Goal: Information Seeking & Learning: Compare options

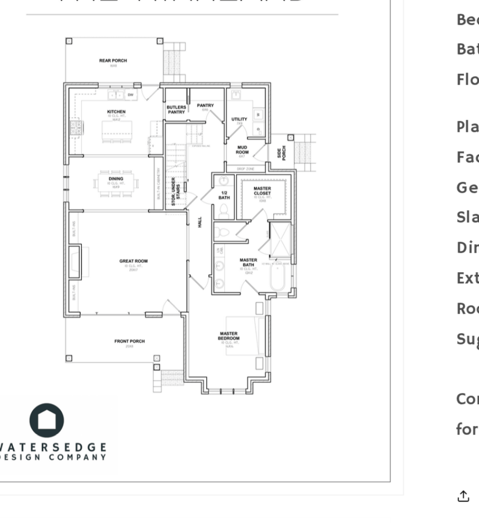
scroll to position [573, 0]
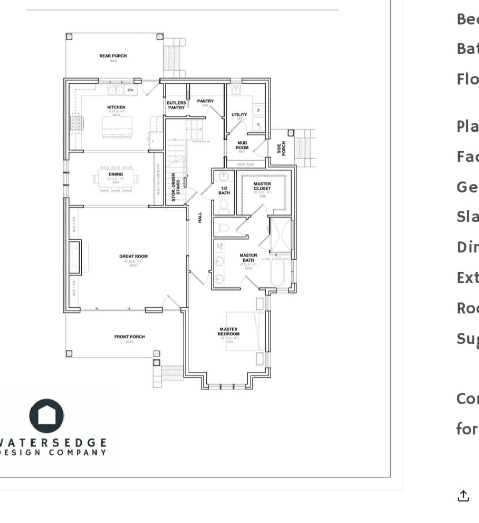
click at [26, 507] on button "Open media 3 in modal" at bounding box center [26, 507] width 0 height 0
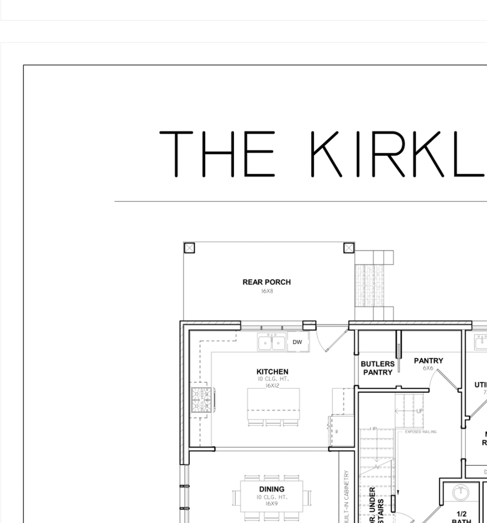
scroll to position [977, 0]
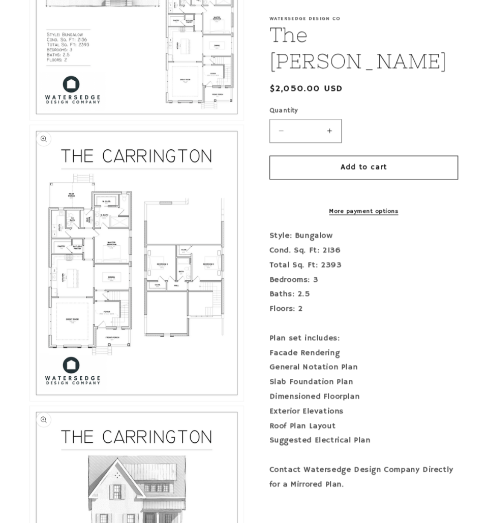
scroll to position [680, 0]
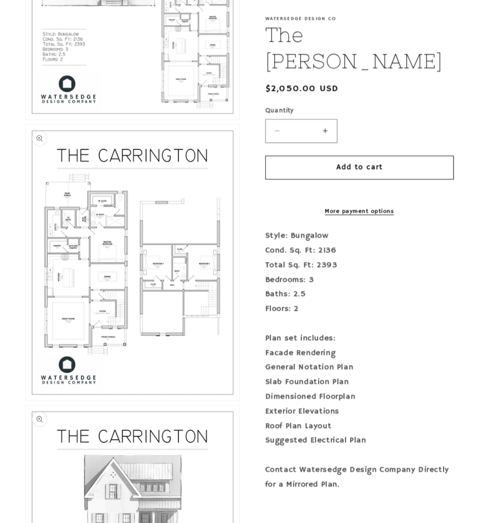
click at [26, 400] on button "Open media 3 in modal" at bounding box center [26, 400] width 0 height 0
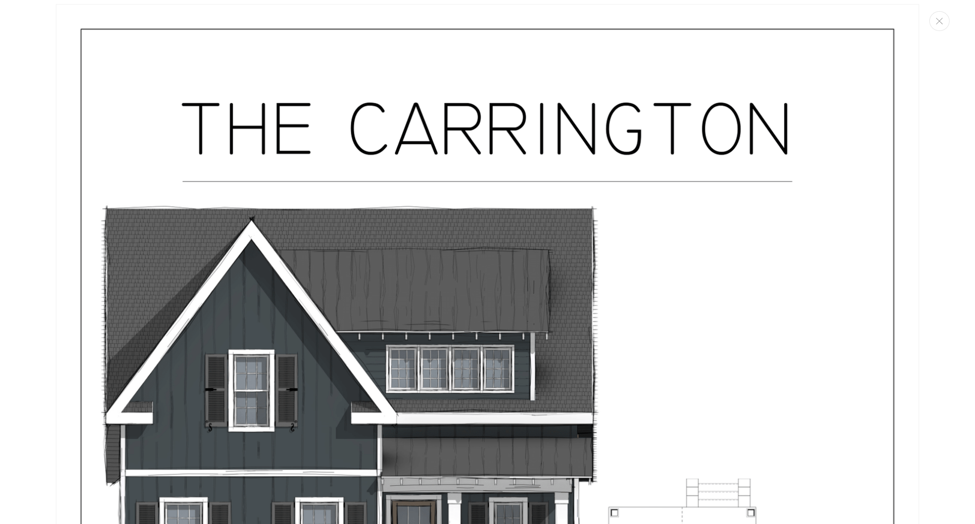
scroll to position [0, 0]
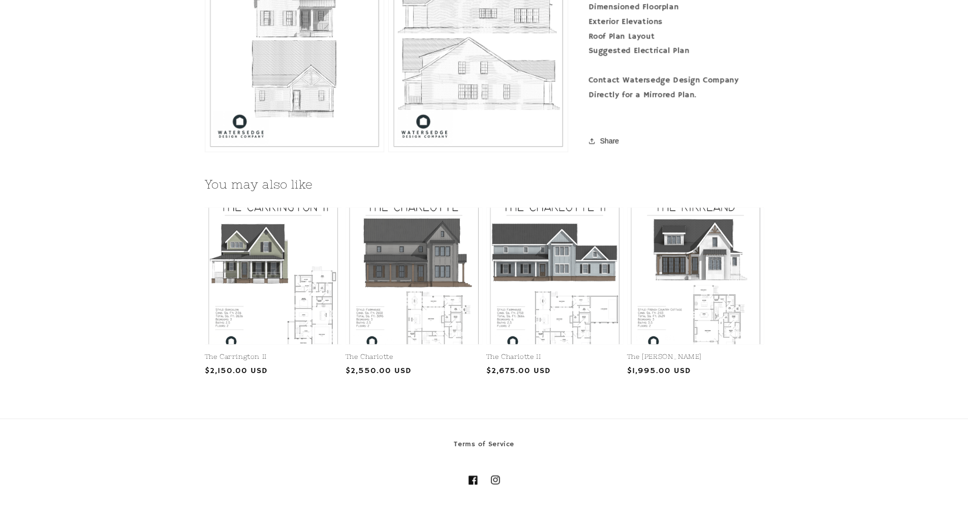
scroll to position [1000, 0]
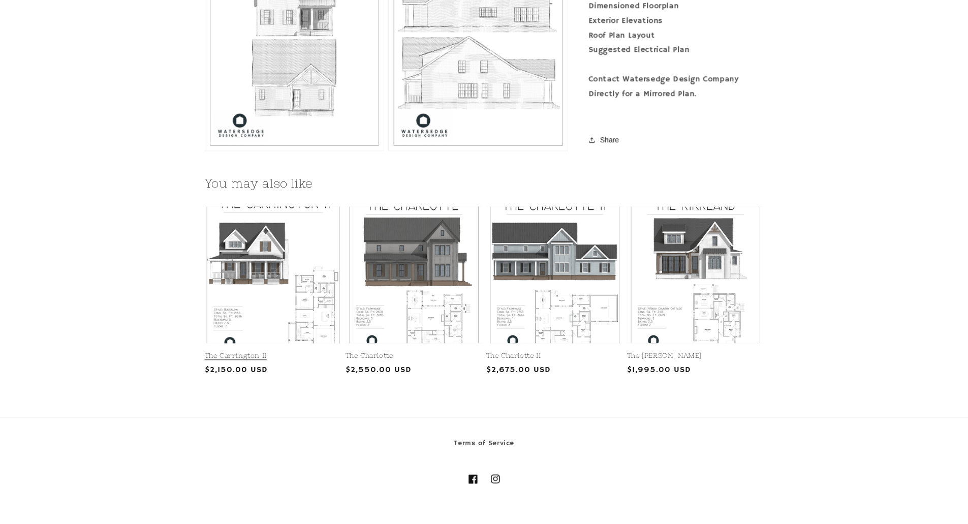
click at [313, 352] on link "The Carrington II" at bounding box center [273, 356] width 137 height 9
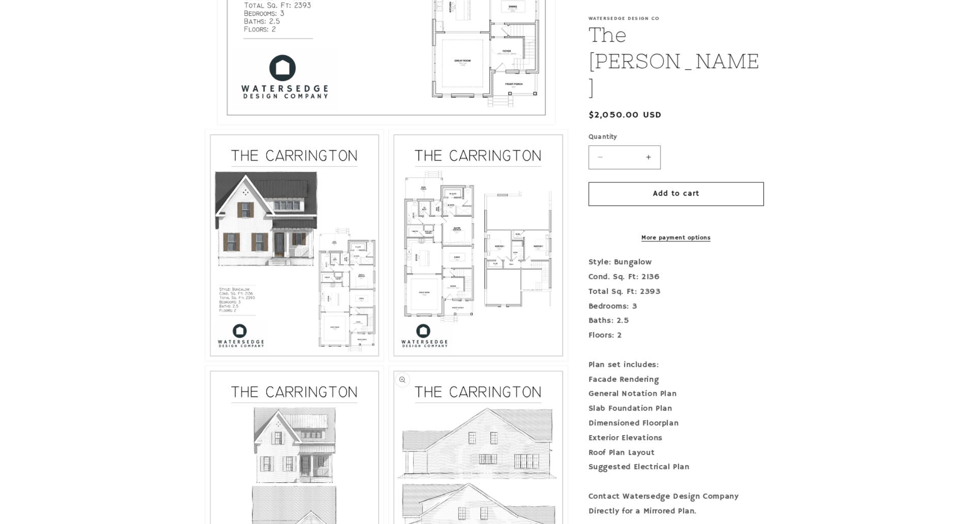
scroll to position [542, 0]
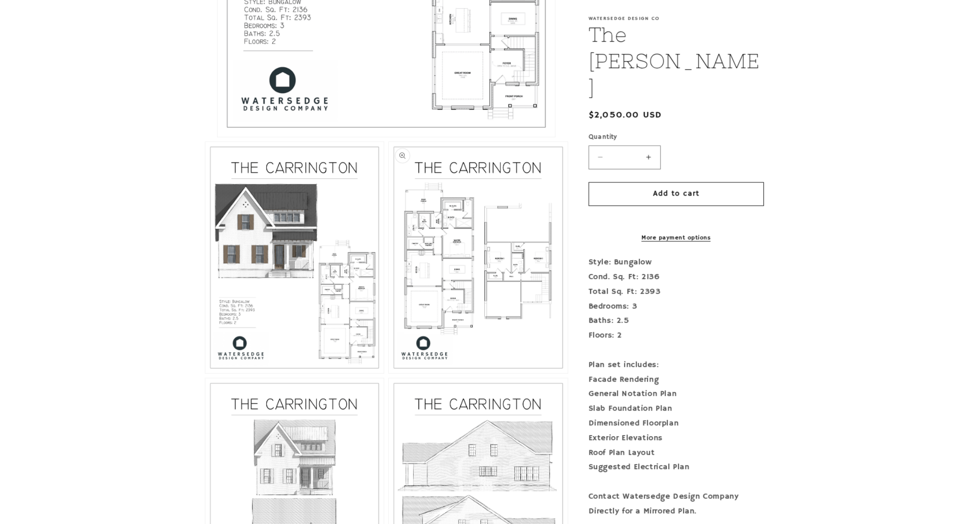
click at [389, 373] on button "Open media 3 in modal" at bounding box center [389, 373] width 0 height 0
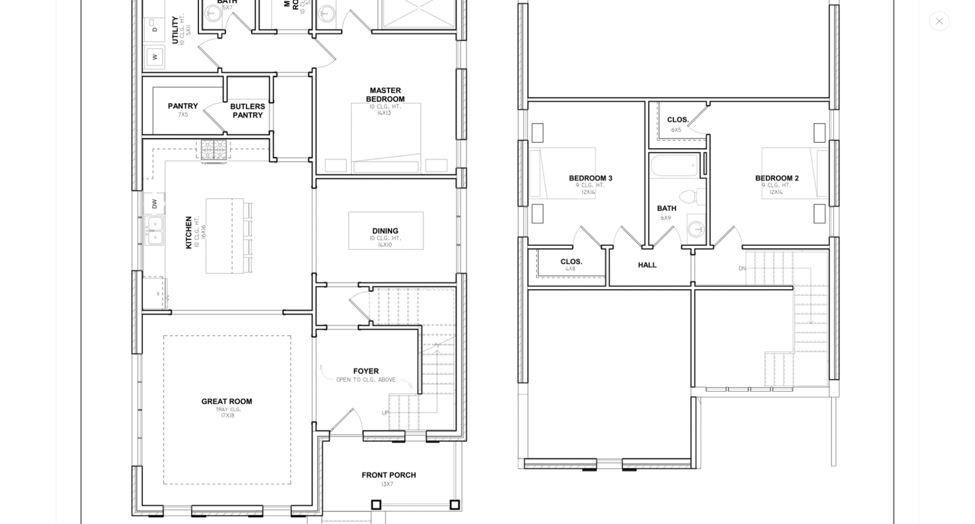
scroll to position [2640, 0]
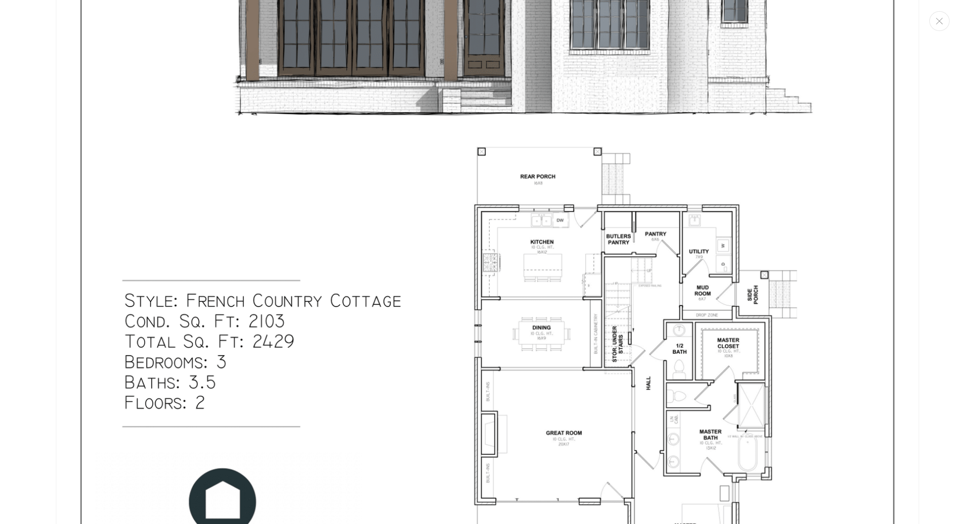
scroll to position [483, 0]
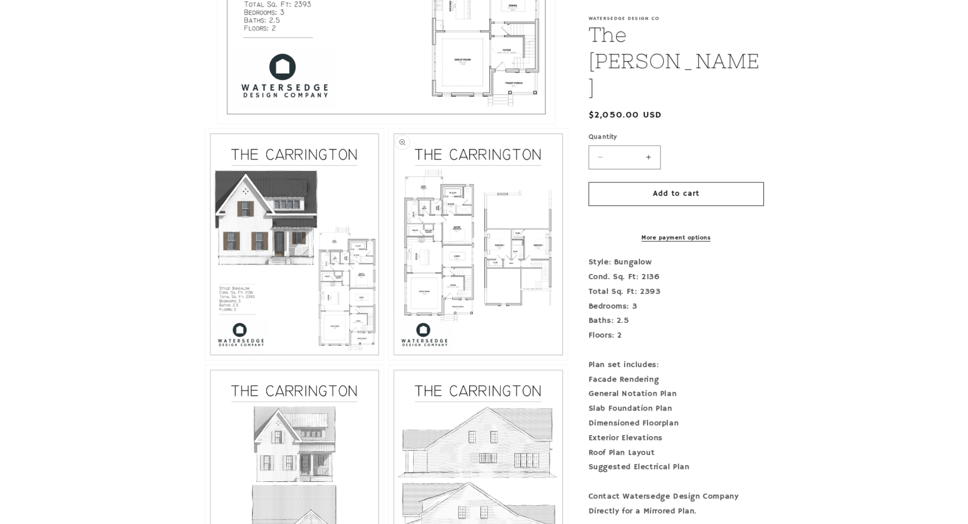
scroll to position [556, 0]
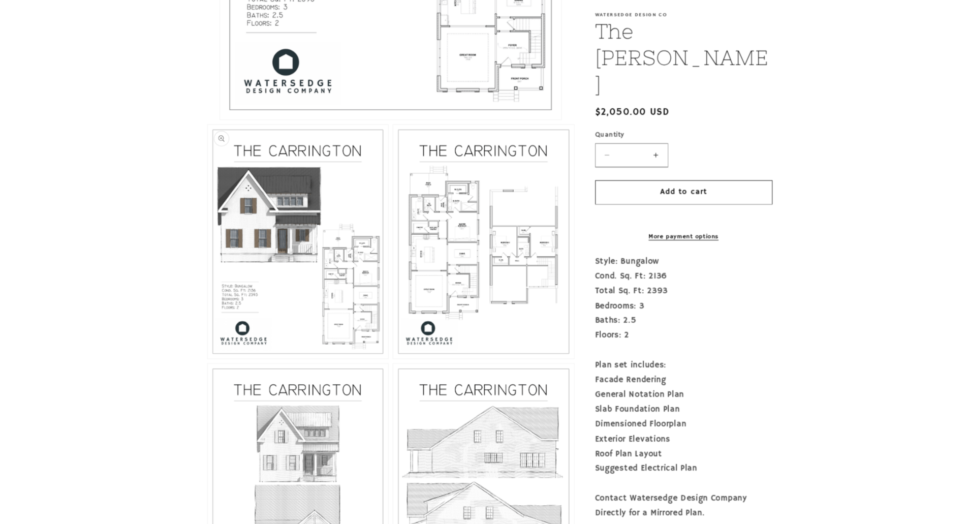
click at [205, 358] on button "Open media 2 in modal" at bounding box center [205, 358] width 0 height 0
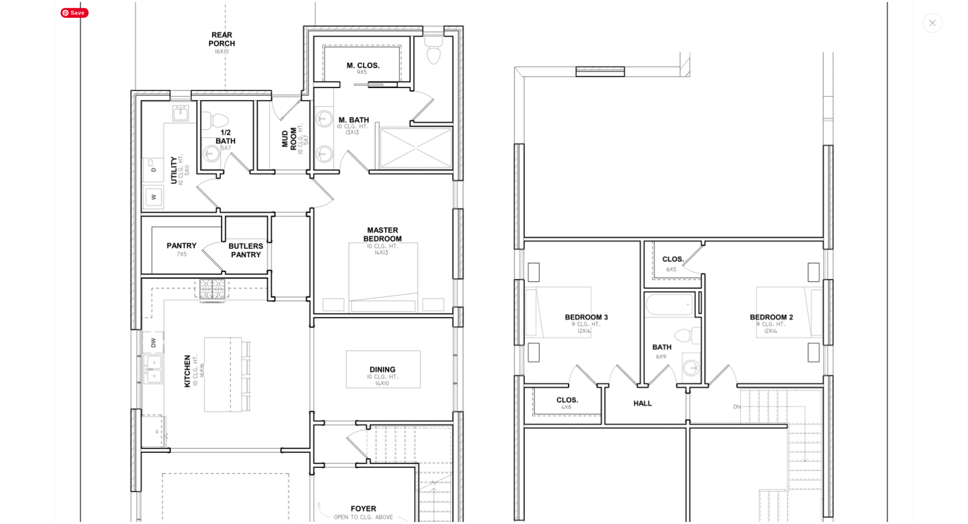
scroll to position [2701, 0]
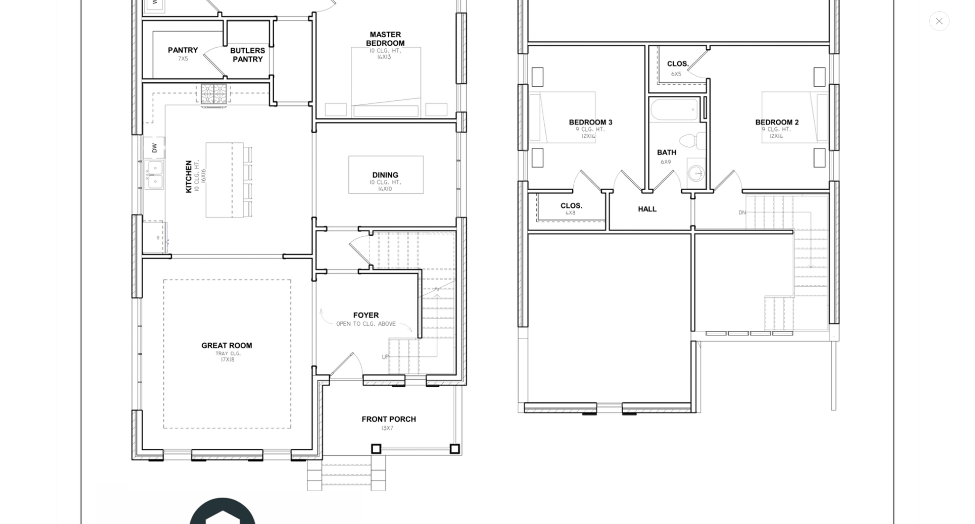
click at [859, 64] on img "Media gallery" at bounding box center [488, 118] width 864 height 1117
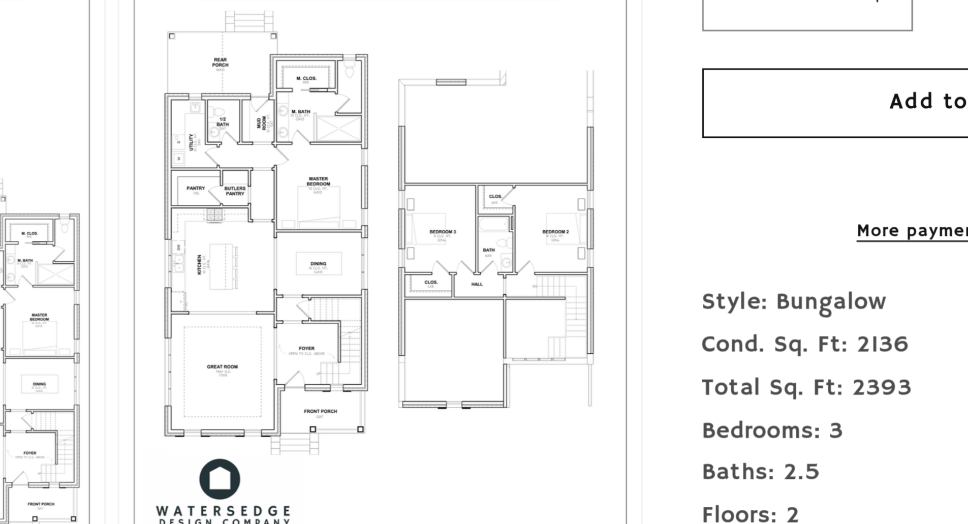
scroll to position [562, 0]
